Goal: Task Accomplishment & Management: Complete application form

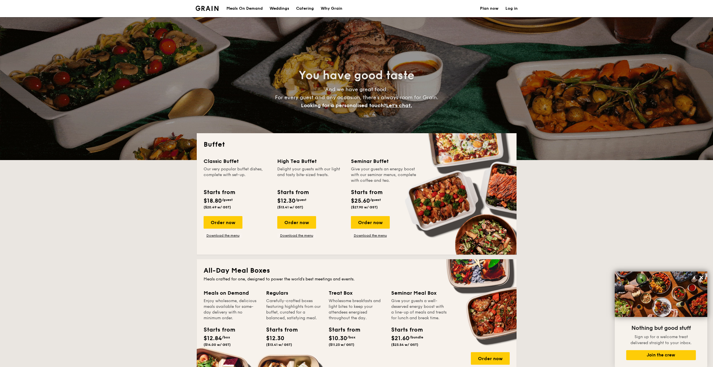
select select
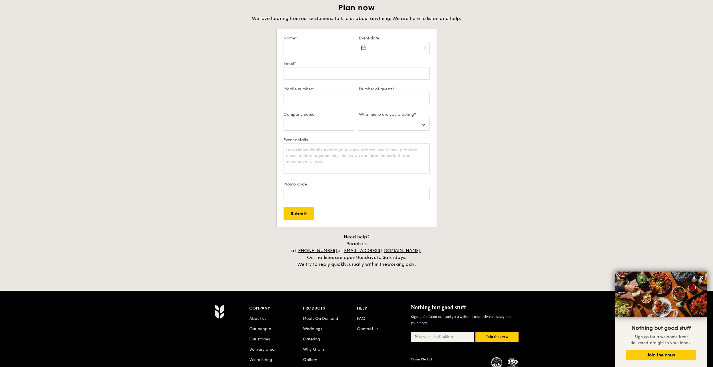
scroll to position [1000, 0]
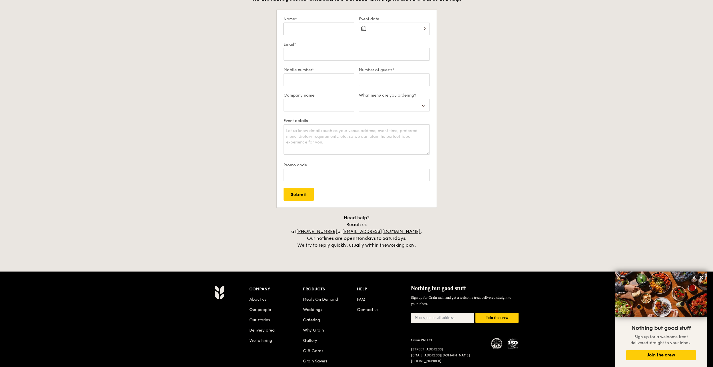
click at [313, 28] on input "Name*" at bounding box center [319, 29] width 71 height 13
type input "[PERSON_NAME] [PERSON_NAME]"
type input "[EMAIL_ADDRESS][DOMAIN_NAME]"
type input "88004998"
type input "LVMH FRAGRANCES AND COSMETICS ([GEOGRAPHIC_DATA]) PTE LTD"
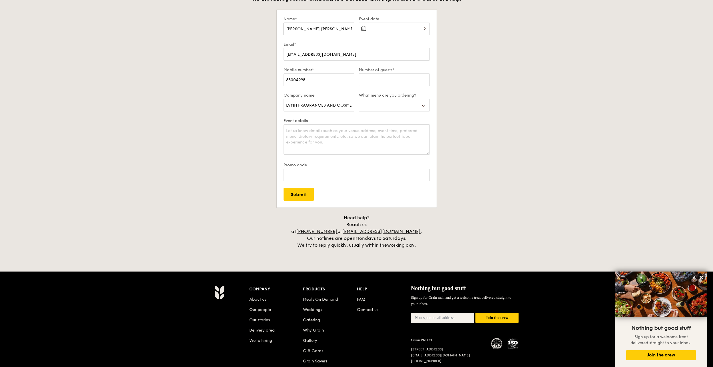
select select
drag, startPoint x: 303, startPoint y: 27, endPoint x: 276, endPoint y: 34, distance: 28.1
click at [276, 34] on div "Plan now We love hearing from our customers. Talk to us about anything. We are …" at bounding box center [357, 115] width 320 height 265
type input "[PERSON_NAME]"
select select
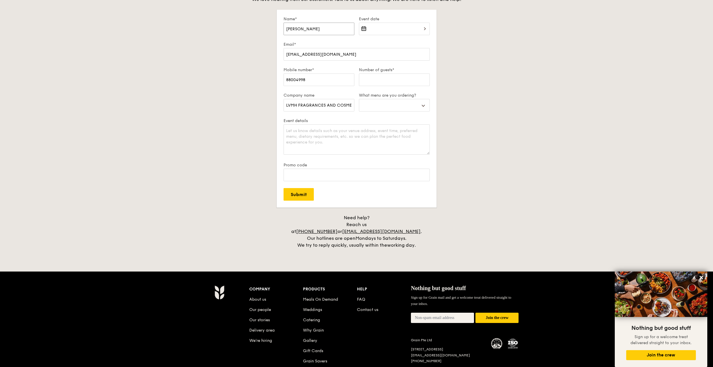
type input "[PERSON_NAME]"
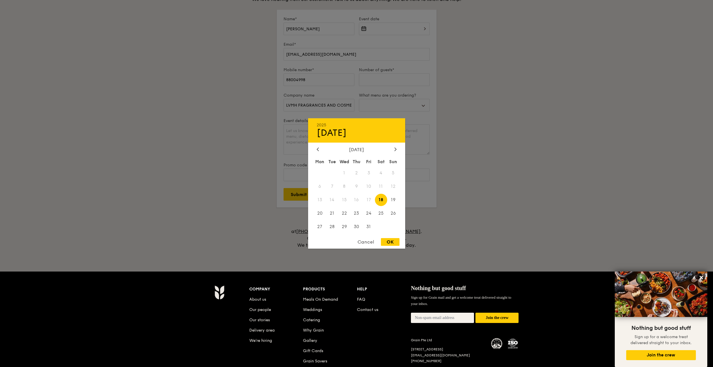
click at [413, 27] on div "2025 Oct [DATE] Tue Wed Thu Fri Sat Sun 1 2 3 4 5 6 7 8 9 10 11 12 13 14 15 16 …" at bounding box center [394, 32] width 71 height 19
click at [346, 211] on span "22" at bounding box center [344, 213] width 12 height 12
click at [386, 240] on div "OK" at bounding box center [390, 242] width 19 height 8
type input "[DATE]"
select select
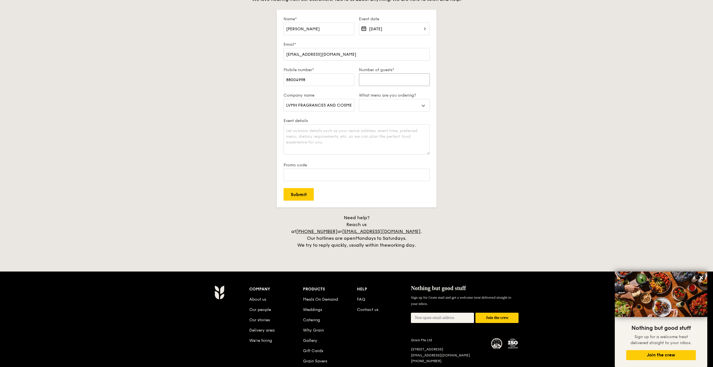
click at [369, 81] on input "Number of guests*" at bounding box center [394, 79] width 71 height 13
type input "4"
select select
type input "40"
select select
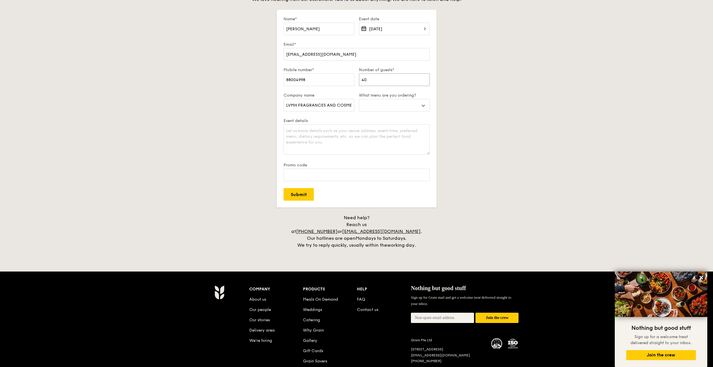
type input "40"
drag, startPoint x: 353, startPoint y: 105, endPoint x: 276, endPoint y: 106, distance: 76.5
click at [276, 106] on div "Plan now We love hearing from our customers. Talk to us about anything. We are …" at bounding box center [357, 115] width 320 height 265
type input "\ICS ([GEOGRAPHIC_DATA]) PTE LTD"
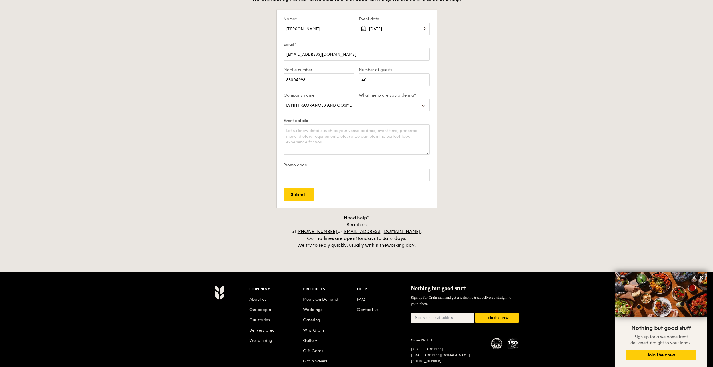
select select
type input "ICS ([GEOGRAPHIC_DATA]) PTE LTD"
select select
drag, startPoint x: 348, startPoint y: 104, endPoint x: 116, endPoint y: 61, distance: 236.1
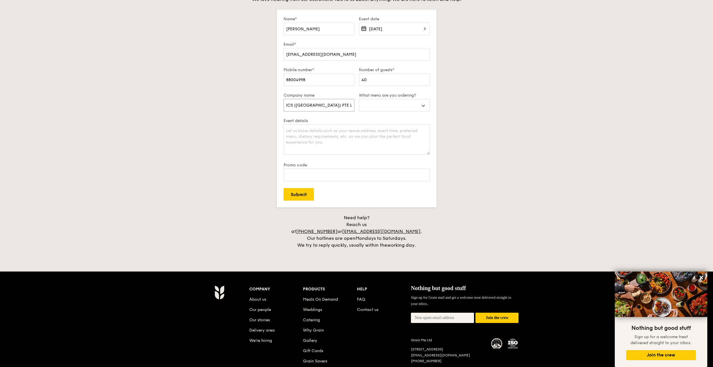
type input "D"
select select
type input "DI"
select select
type input "[DEMOGRAPHIC_DATA]"
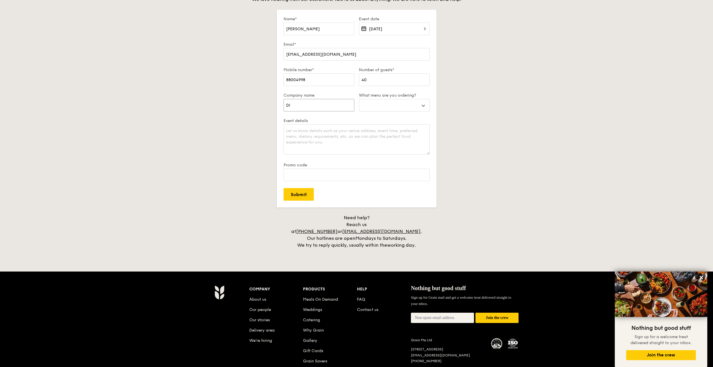
select select
type input "DIOR"
select select
type input "DIOR"
click at [395, 108] on select "Buffet Mini Buffet High Tea Canapés Meal Boxes Wedding" at bounding box center [394, 105] width 71 height 13
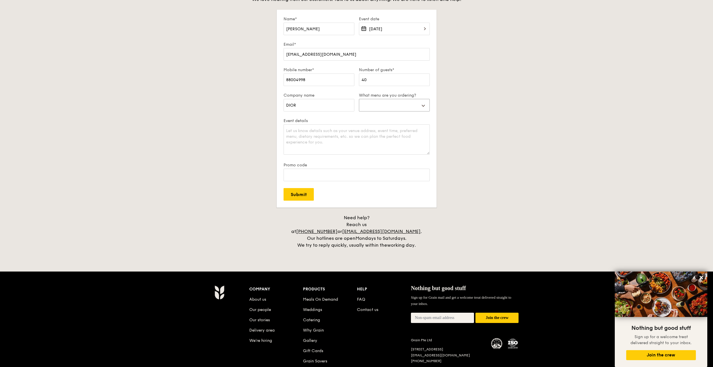
select select "buffet"
click at [359, 99] on select "Buffet Mini Buffet High Tea Canapés Meal Boxes Wedding" at bounding box center [394, 105] width 71 height 13
click at [321, 135] on textarea "Event details" at bounding box center [357, 139] width 146 height 30
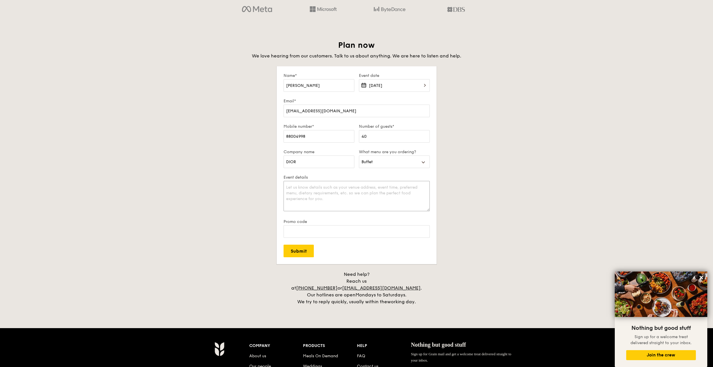
scroll to position [942, 0]
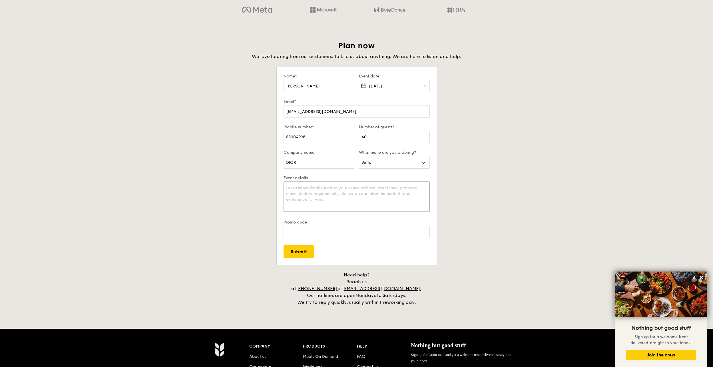
click at [312, 184] on textarea "Event details" at bounding box center [357, 196] width 146 height 30
drag, startPoint x: 296, startPoint y: 248, endPoint x: 300, endPoint y: 197, distance: 50.7
click at [300, 198] on form "Name* [PERSON_NAME] Event date [DATE] Email* [EMAIL_ADDRESS][DOMAIN_NAME] Mobil…" at bounding box center [357, 166] width 160 height 198
click at [301, 192] on textarea "Event details" at bounding box center [357, 196] width 146 height 30
click at [374, 188] on textarea "Hi, we're looking for a caterer to organize or" at bounding box center [357, 196] width 146 height 30
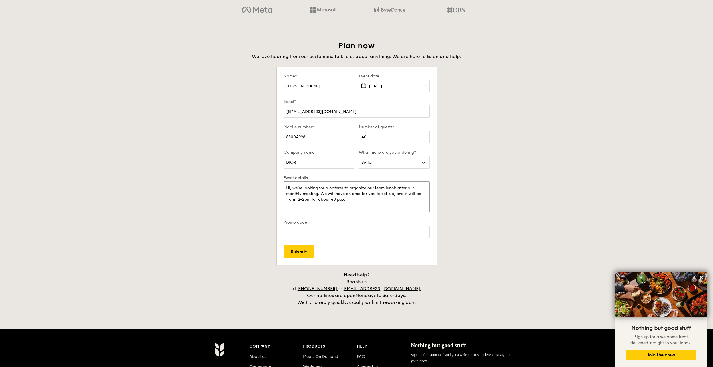
click at [390, 206] on textarea "Hi, we're looking for a caterer to organize our team lunch after our monthly me…" at bounding box center [357, 196] width 146 height 30
click at [311, 198] on textarea "Hi, we're looking for a caterer to organize our team lunch after our monthly me…" at bounding box center [357, 196] width 146 height 30
click at [386, 200] on textarea "Hi, we're looking for a caterer to organize our team lunch after our monthly me…" at bounding box center [357, 196] width 146 height 30
drag, startPoint x: 345, startPoint y: 188, endPoint x: 368, endPoint y: 189, distance: 22.3
click at [368, 189] on textarea "Hi, we're looking for a caterer to organize our team lunch after our monthly me…" at bounding box center [357, 196] width 146 height 30
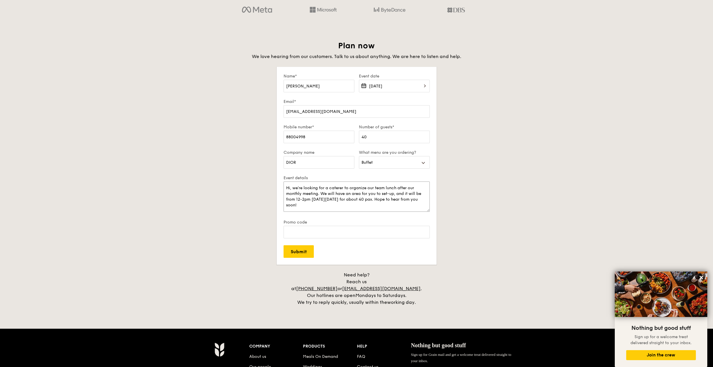
click at [361, 206] on textarea "Hi, we're looking for a caterer to organize our team lunch after our monthly me…" at bounding box center [357, 196] width 146 height 30
type textarea "Hi, we're looking for a caterer to organize our team lunch after our monthly me…"
click at [297, 250] on input "Submit" at bounding box center [299, 251] width 30 height 13
select select
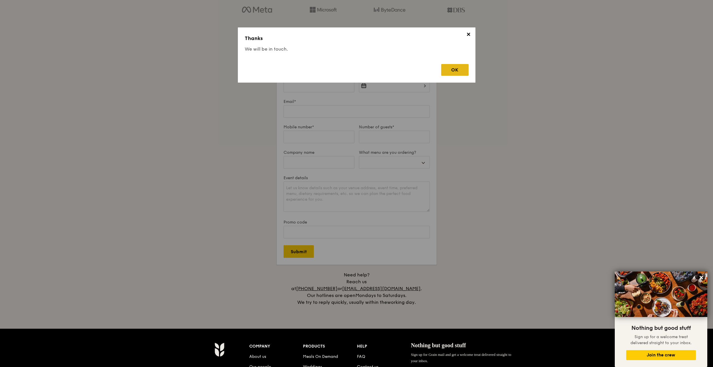
click at [449, 72] on div "OK" at bounding box center [454, 70] width 27 height 12
